Goal: Information Seeking & Learning: Learn about a topic

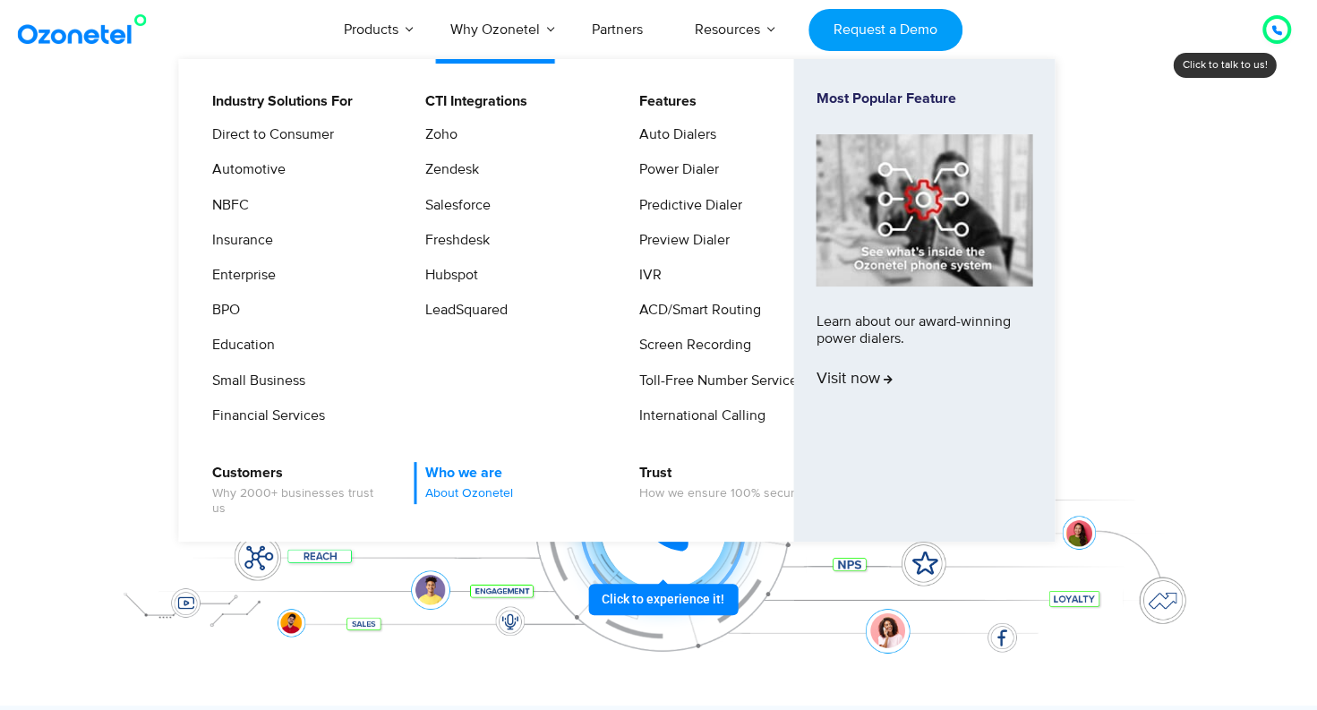
click at [474, 483] on link "Who we are About Ozonetel" at bounding box center [465, 483] width 102 height 42
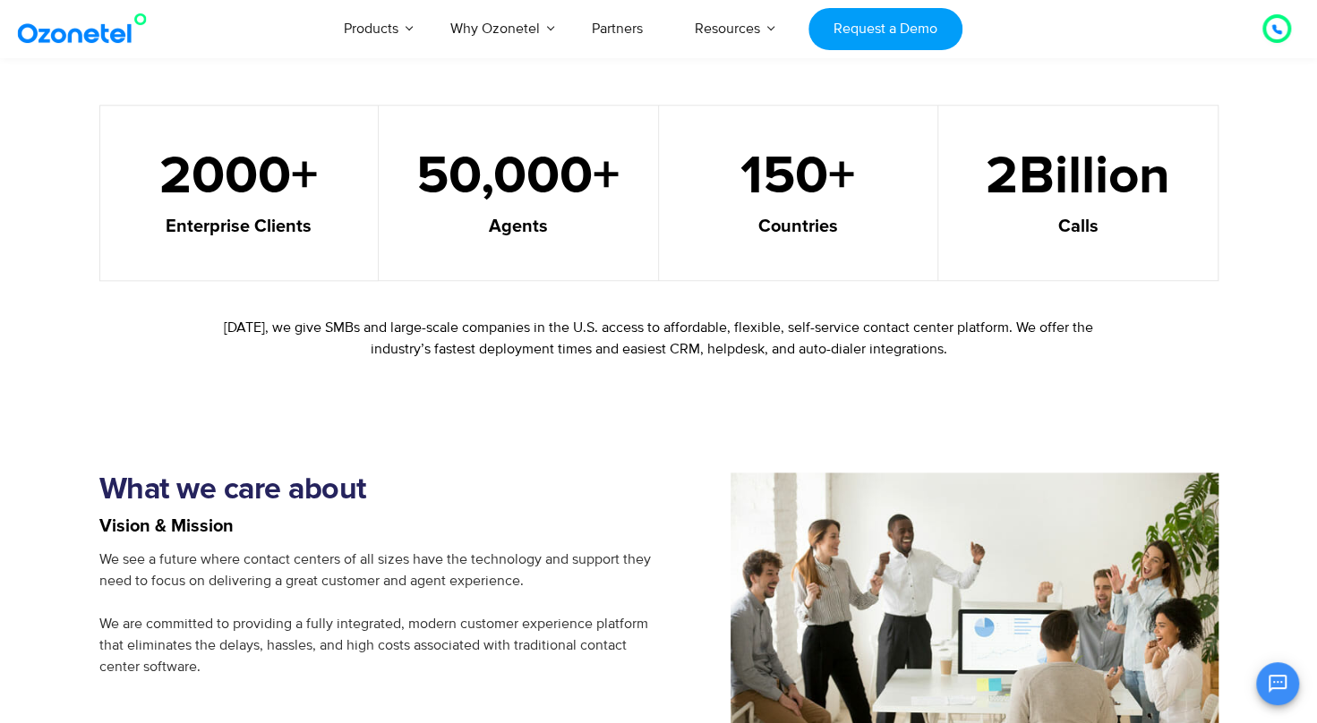
scroll to position [1131, 0]
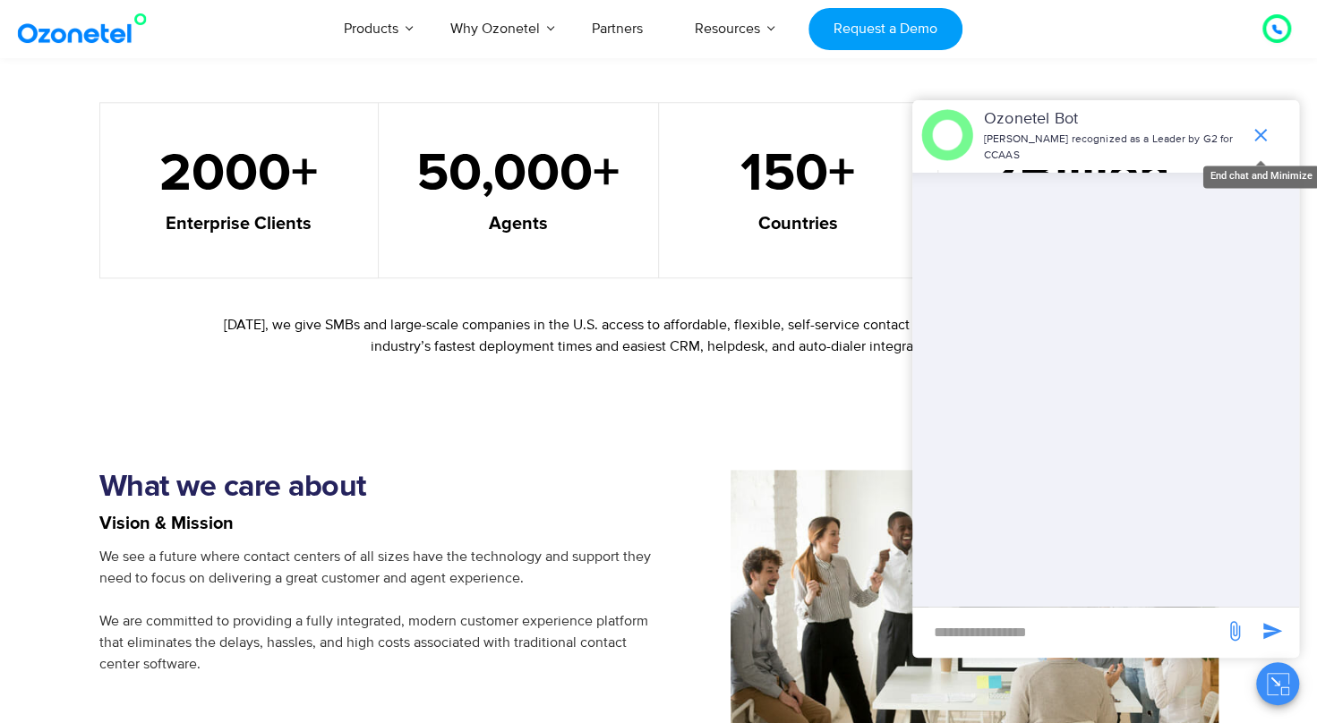
click at [1253, 139] on icon "end chat or minimize" at bounding box center [1260, 134] width 21 height 21
